Goal: Task Accomplishment & Management: Manage account settings

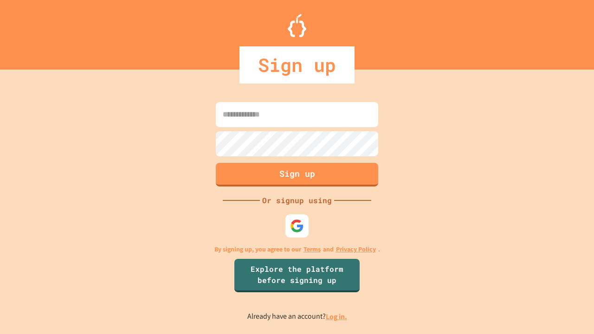
click at [337, 316] on link "Log in." at bounding box center [336, 317] width 21 height 10
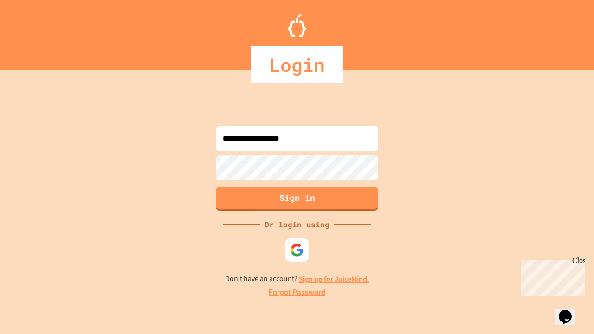
type input "**********"
